Goal: Transaction & Acquisition: Purchase product/service

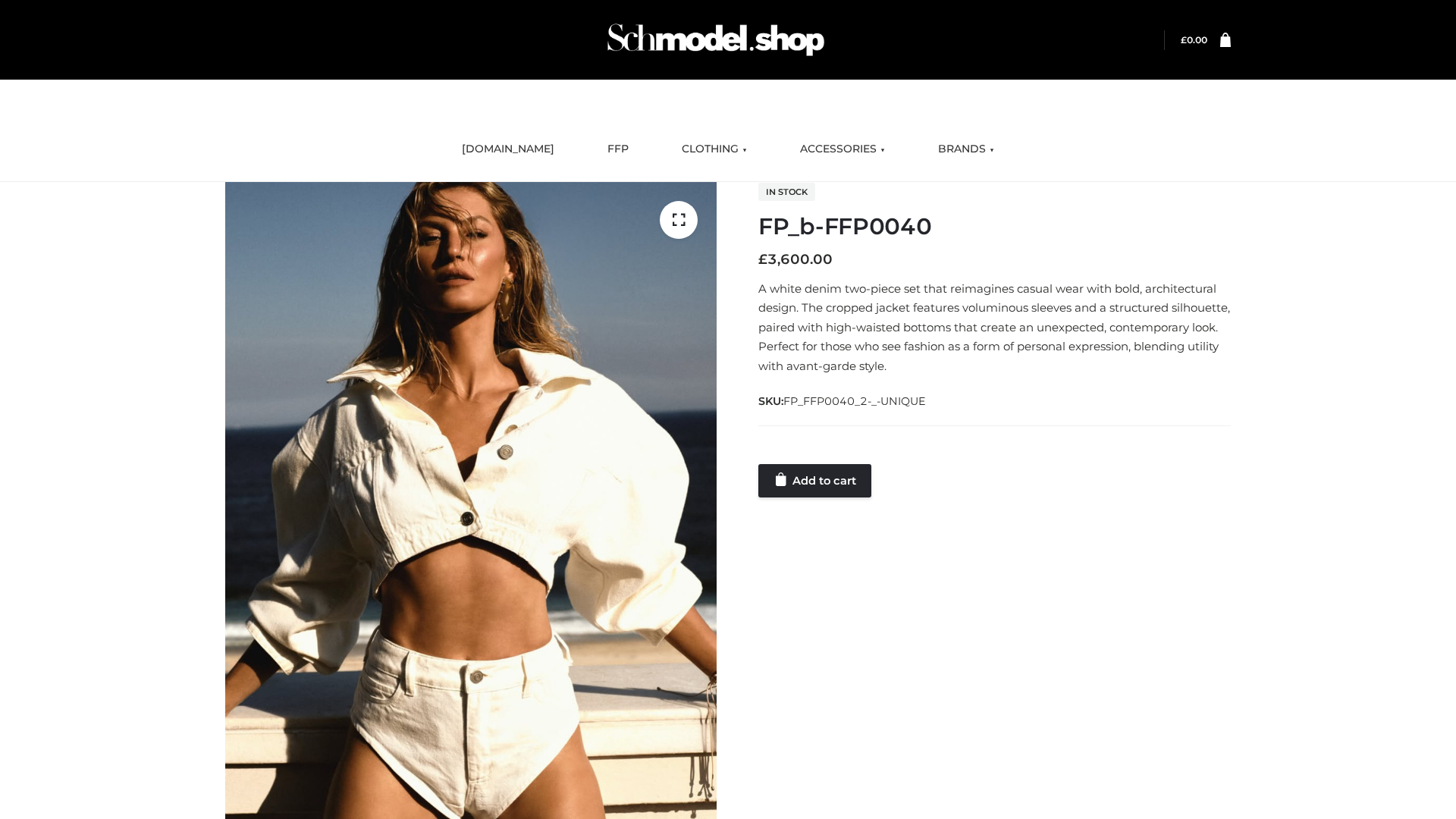
click at [816, 480] on link "Add to cart" at bounding box center [814, 481] width 113 height 34
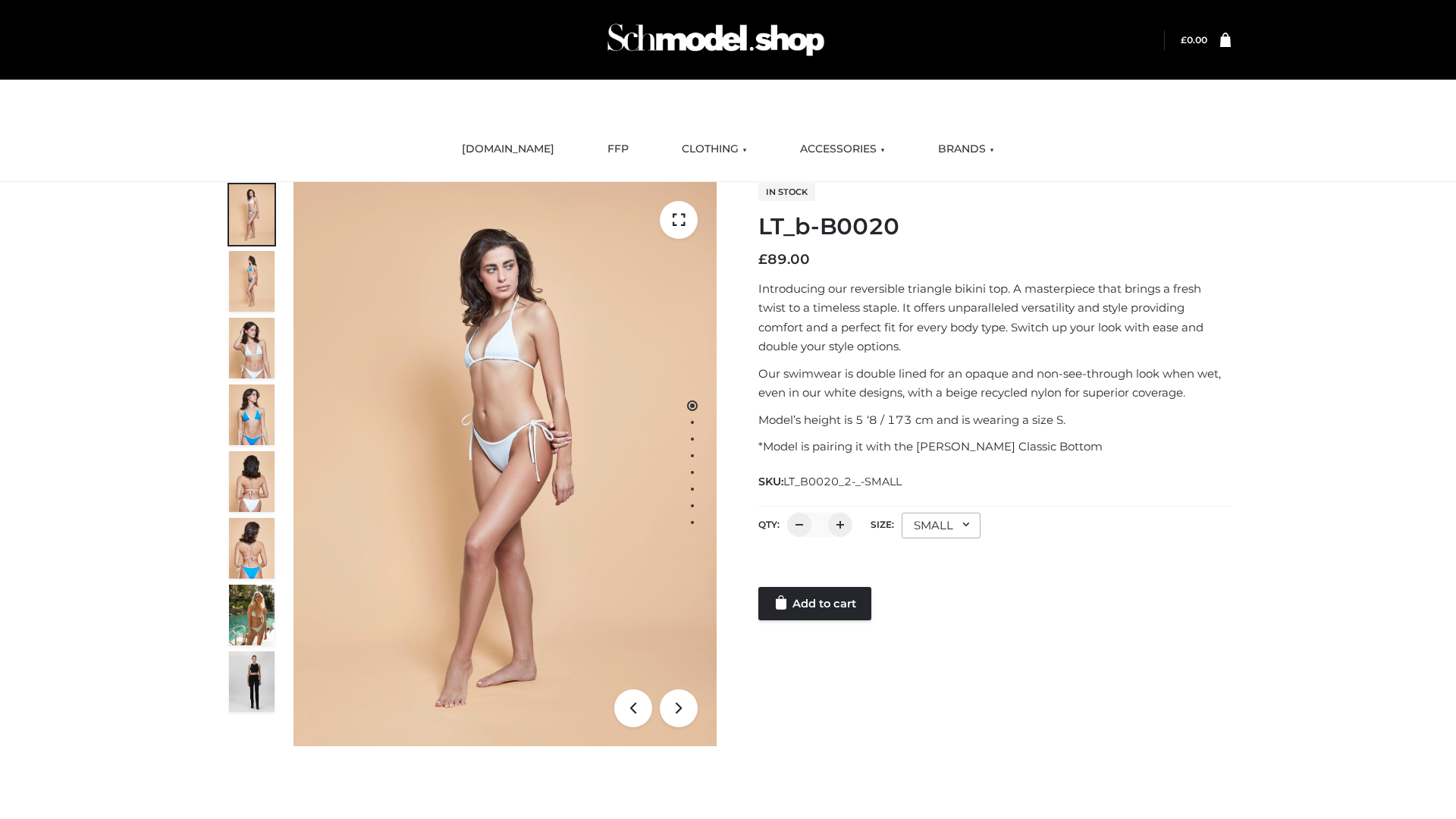
click at [816, 603] on link "Add to cart" at bounding box center [814, 603] width 113 height 34
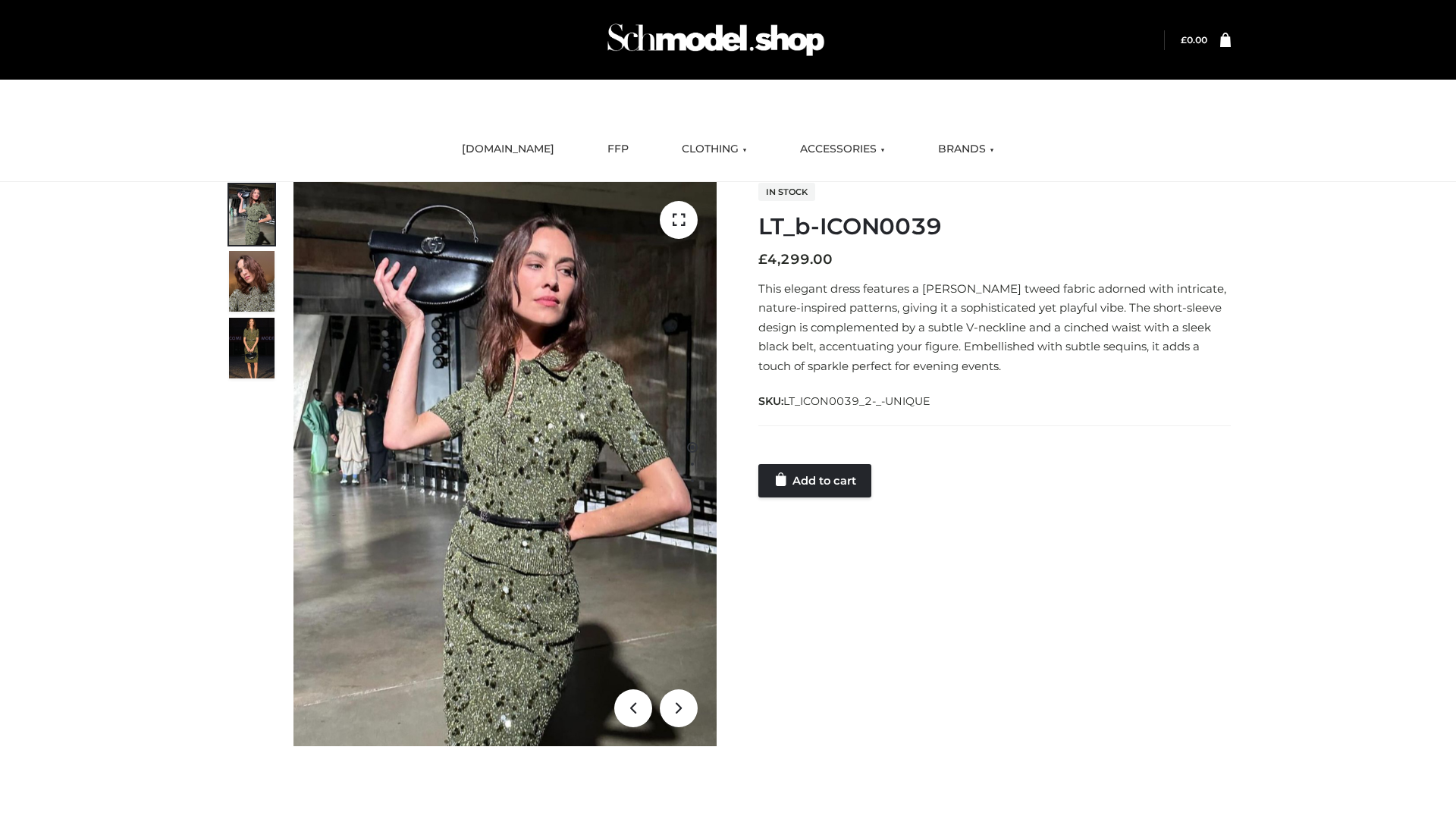
click at [816, 480] on link "Add to cart" at bounding box center [814, 481] width 113 height 34
